Goal: Find specific page/section: Find specific page/section

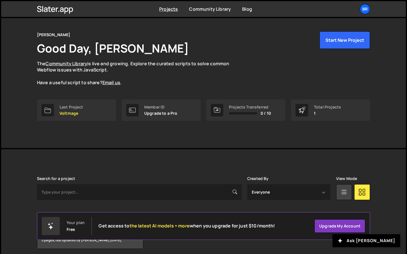
scroll to position [37, 0]
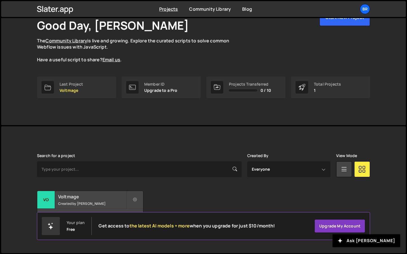
click at [73, 202] on small "Created by Yordan Yordanov" at bounding box center [92, 203] width 68 height 5
click at [136, 196] on button at bounding box center [134, 200] width 17 height 18
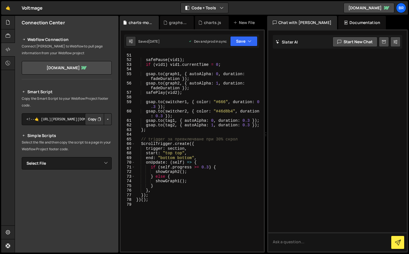
scroll to position [346, 0]
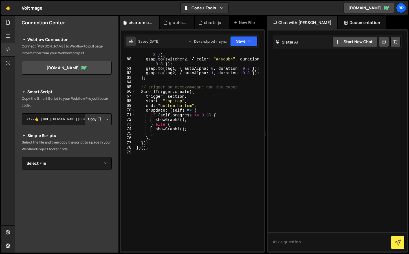
type textarea "if (self.progress >= 0.3) {"
click at [10, 36] on icon at bounding box center [8, 36] width 5 height 6
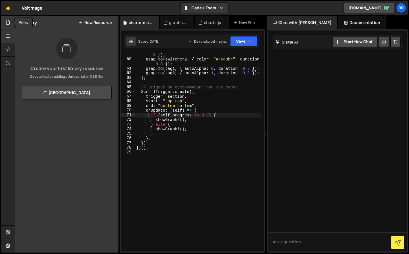
click at [9, 26] on div at bounding box center [8, 23] width 14 height 14
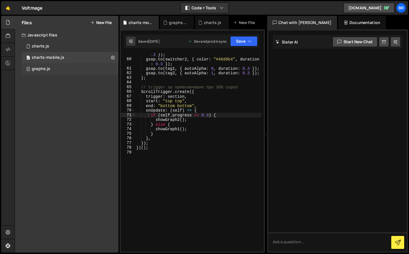
click at [57, 73] on div "0 graphs.js 0" at bounding box center [70, 68] width 97 height 11
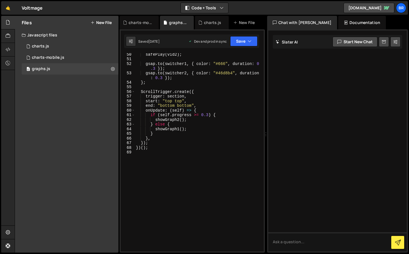
scroll to position [285, 0]
click at [63, 47] on div "0 charts.js 0" at bounding box center [70, 46] width 97 height 11
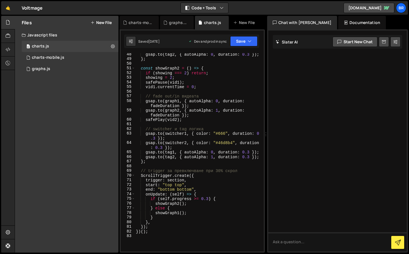
scroll to position [346, 0]
